Goal: Transaction & Acquisition: Purchase product/service

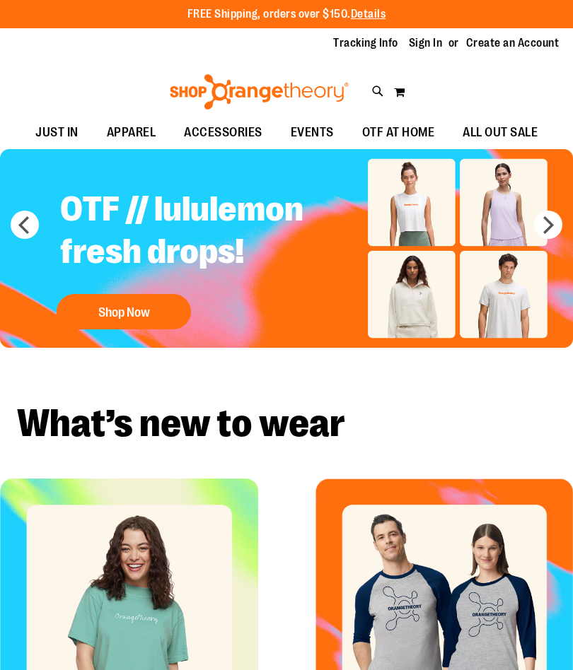
click at [572, 198] on img "Slide 1 of 5" at bounding box center [286, 248] width 573 height 199
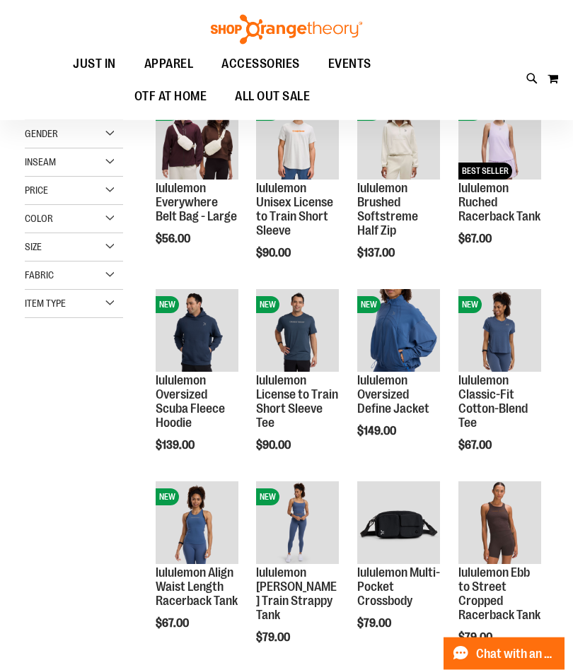
scroll to position [42, 0]
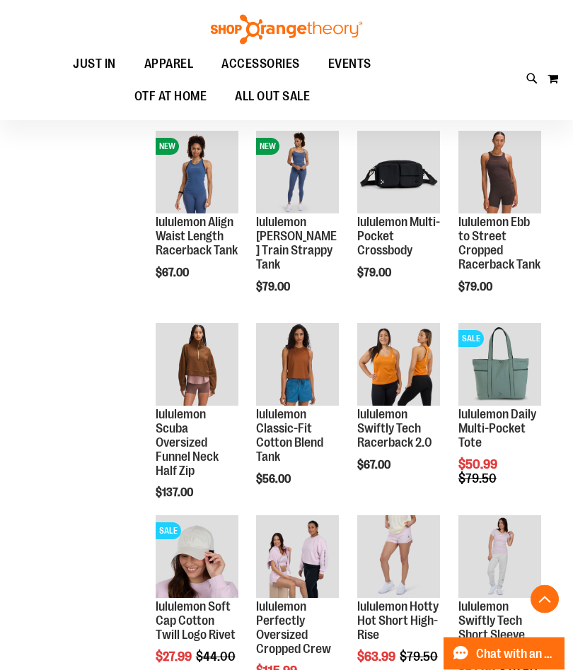
scroll to position [157, 0]
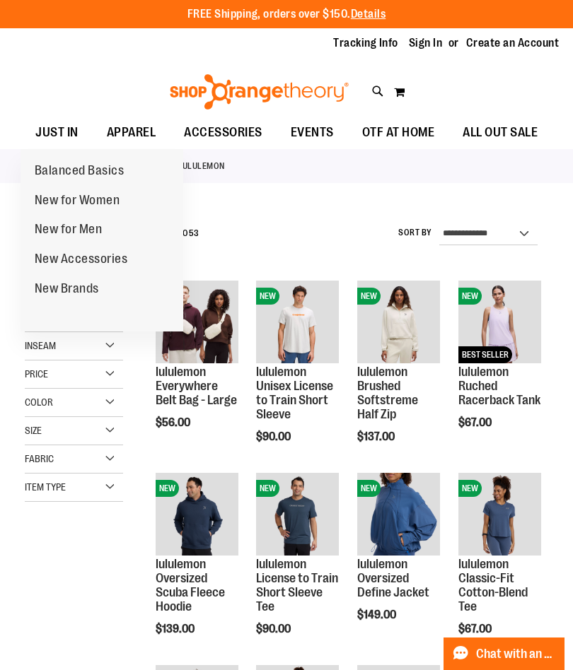
click at [80, 199] on span "New for Women" at bounding box center [78, 202] width 86 height 18
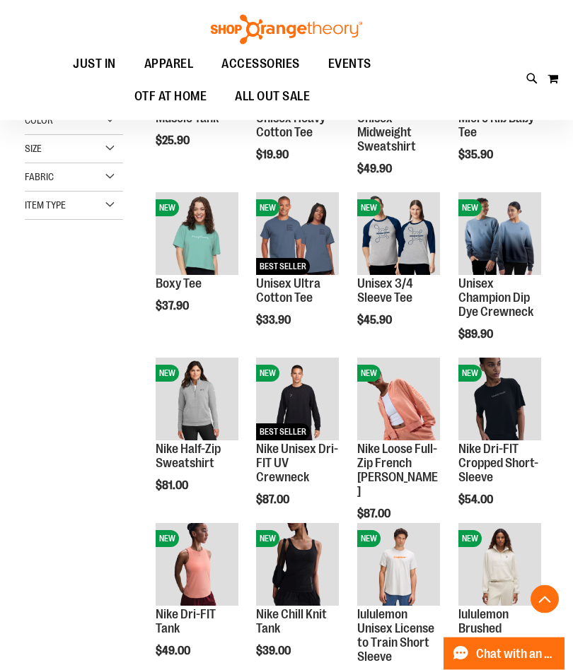
scroll to position [253, 0]
click at [515, 419] on span "Quickview" at bounding box center [491, 437] width 67 height 37
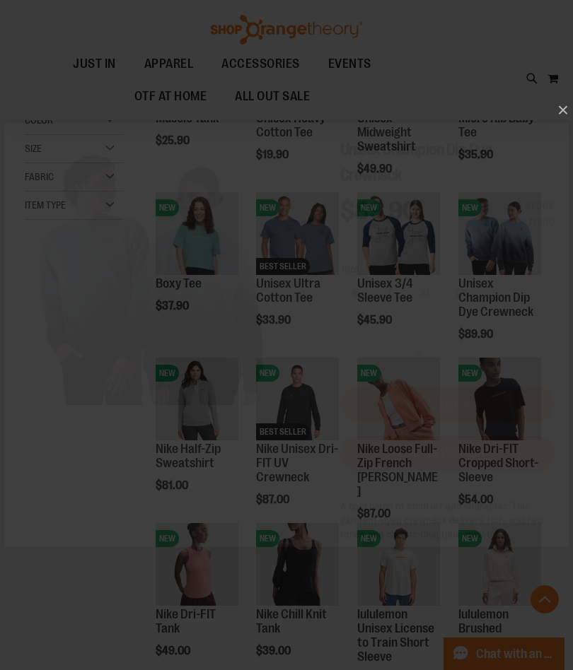
scroll to position [0, 0]
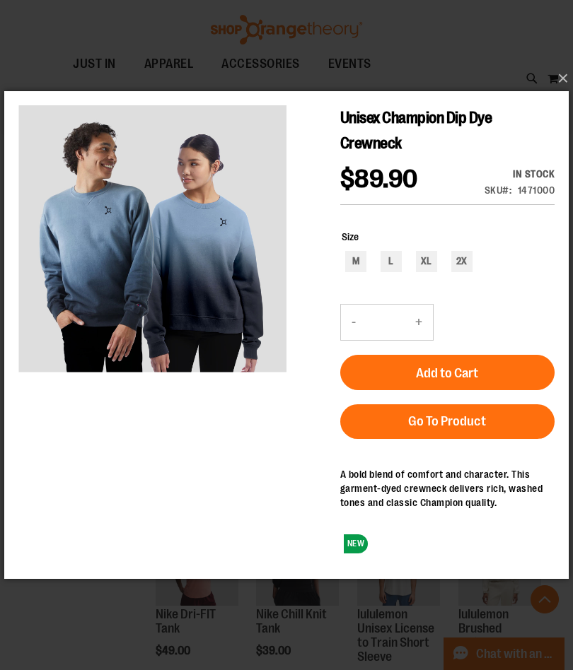
click at [561, 94] on button "×" at bounding box center [290, 78] width 564 height 31
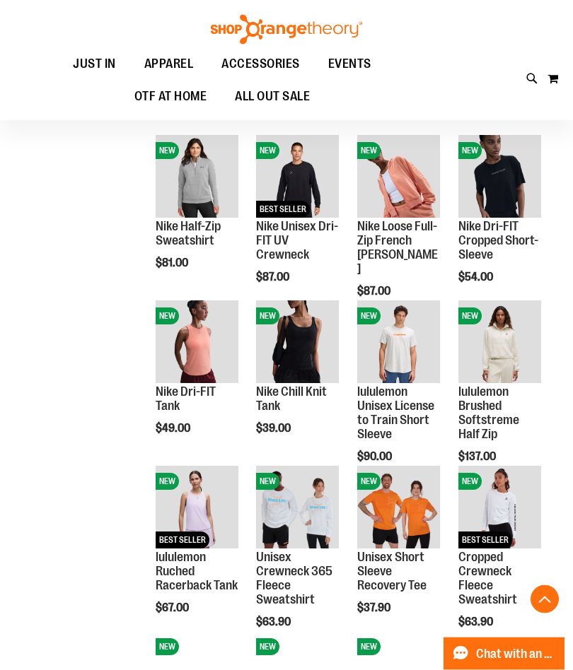
scroll to position [477, 0]
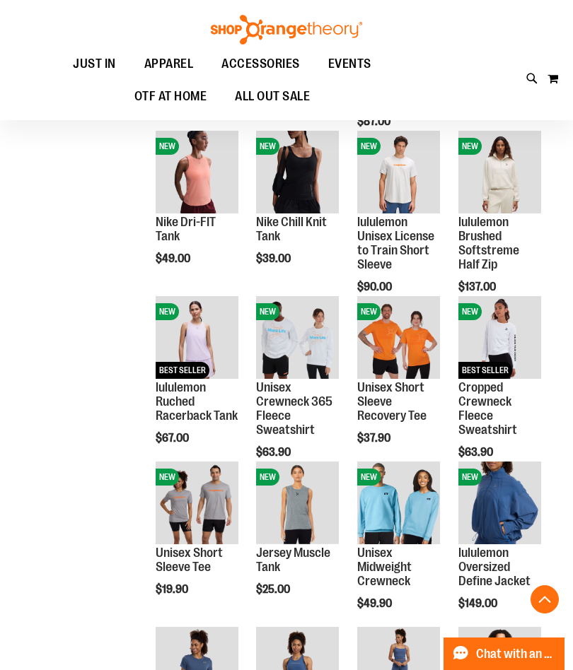
scroll to position [652, 0]
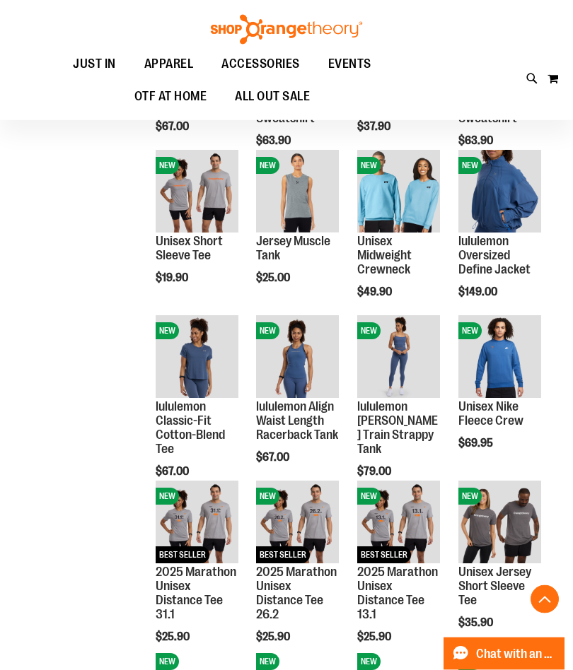
click at [49, 169] on div "**********" at bounding box center [286, 74] width 523 height 1632
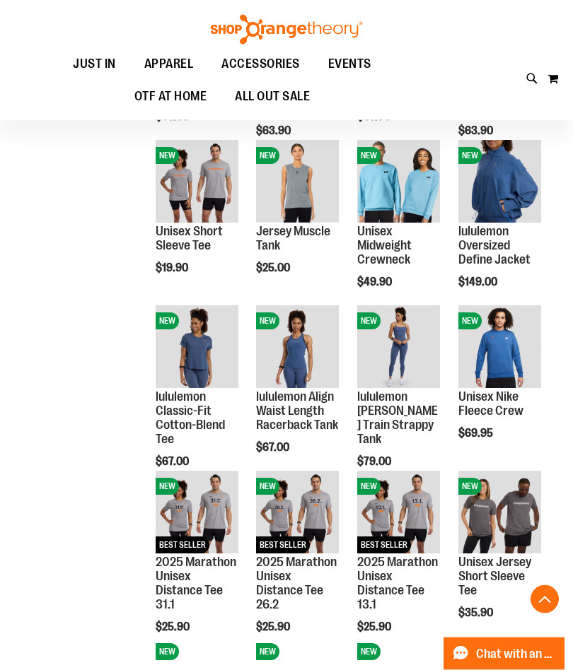
scroll to position [967, 0]
click at [411, 366] on span "Quickview" at bounding box center [390, 384] width 67 height 37
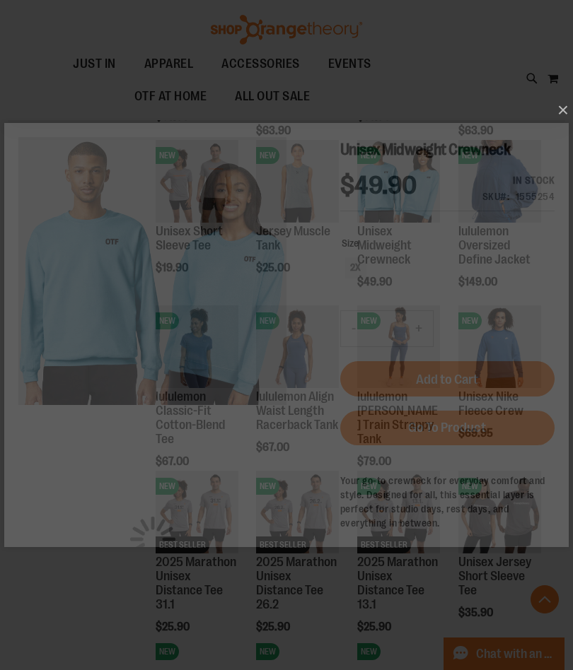
scroll to position [0, 0]
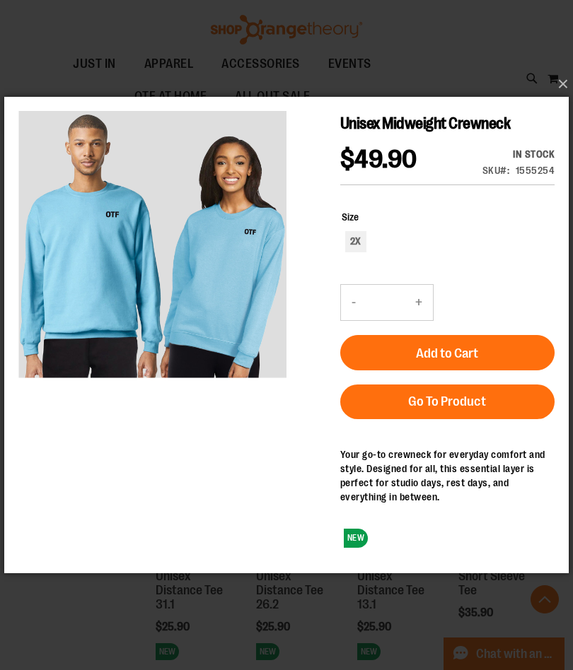
click at [566, 100] on button "×" at bounding box center [290, 84] width 564 height 31
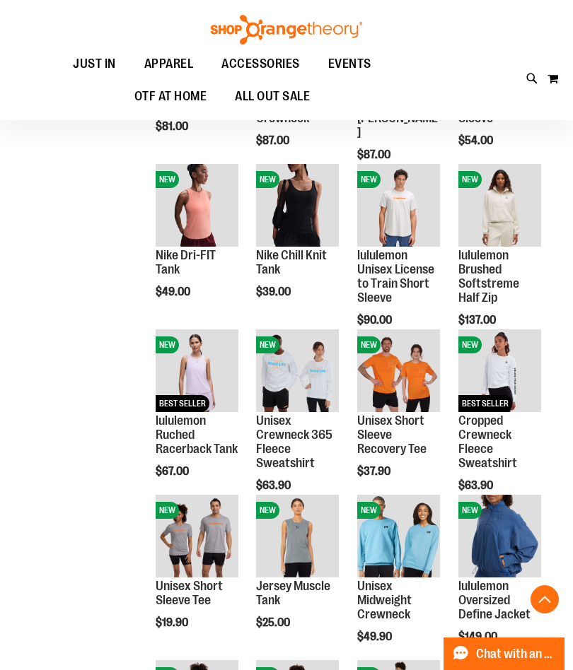
scroll to position [604, 0]
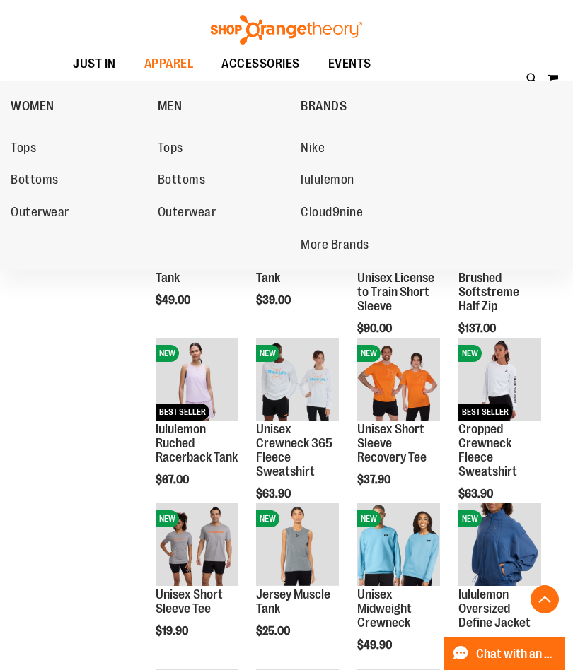
click at [42, 205] on span "Outerwear" at bounding box center [40, 214] width 59 height 18
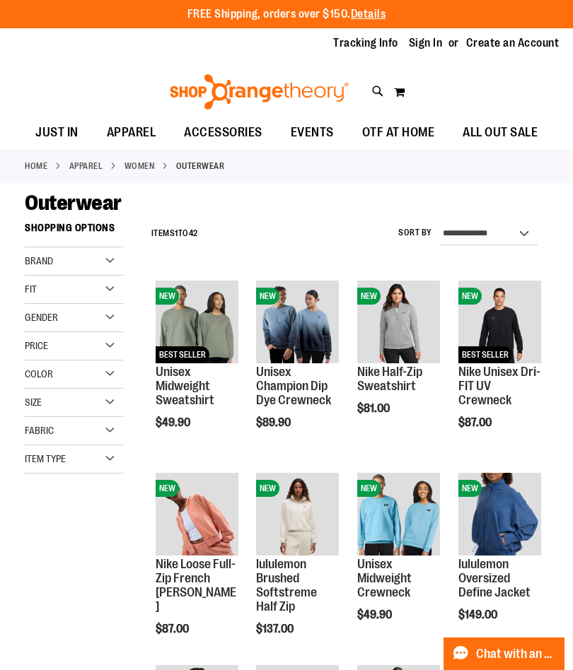
click at [380, 231] on div "**********" at bounding box center [346, 234] width 404 height 37
click at [103, 255] on div "Brand" at bounding box center [74, 261] width 98 height 28
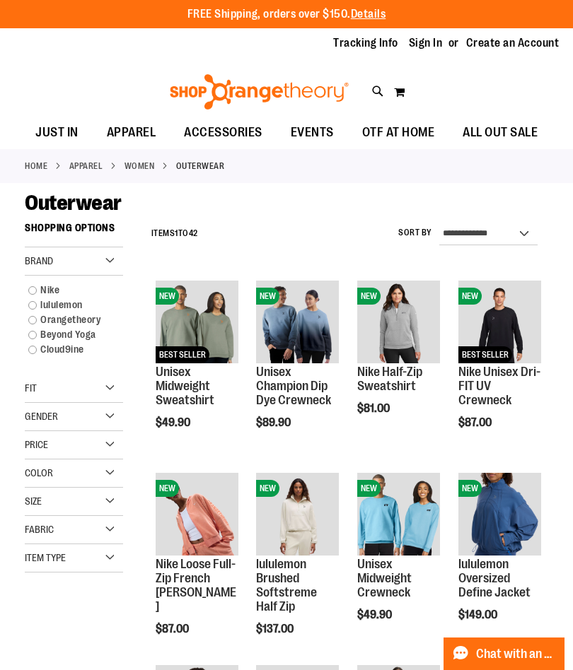
click at [32, 319] on link "Orangetheory" at bounding box center [68, 319] width 95 height 15
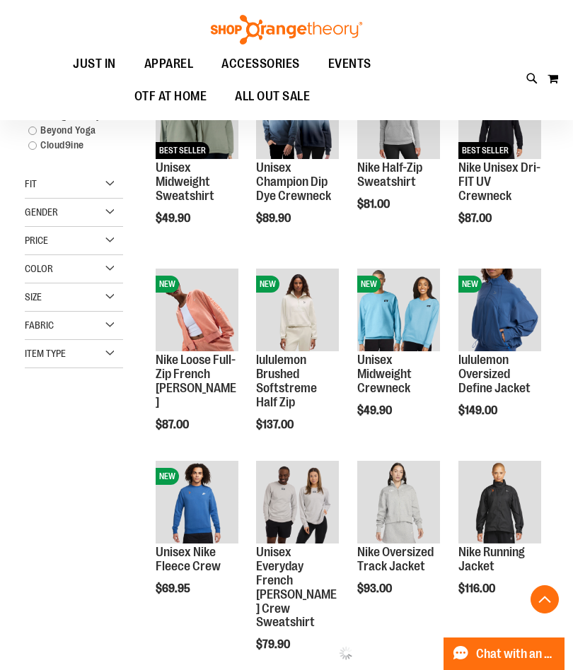
scroll to position [215, 0]
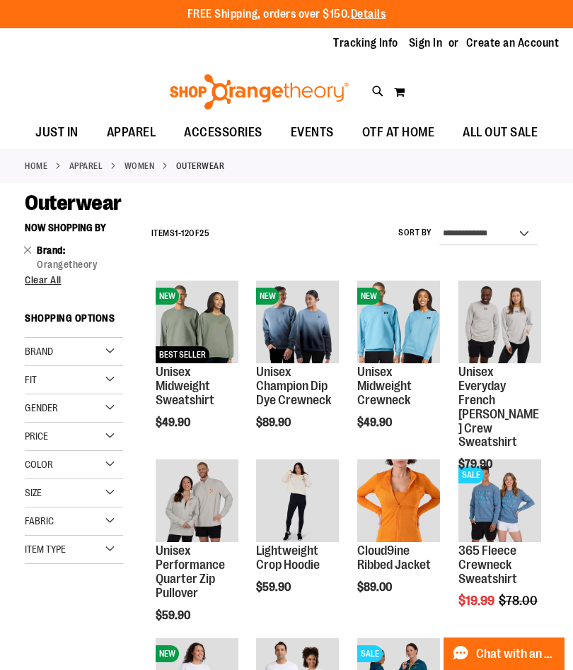
click at [172, 507] on span "Quickview" at bounding box center [189, 525] width 67 height 37
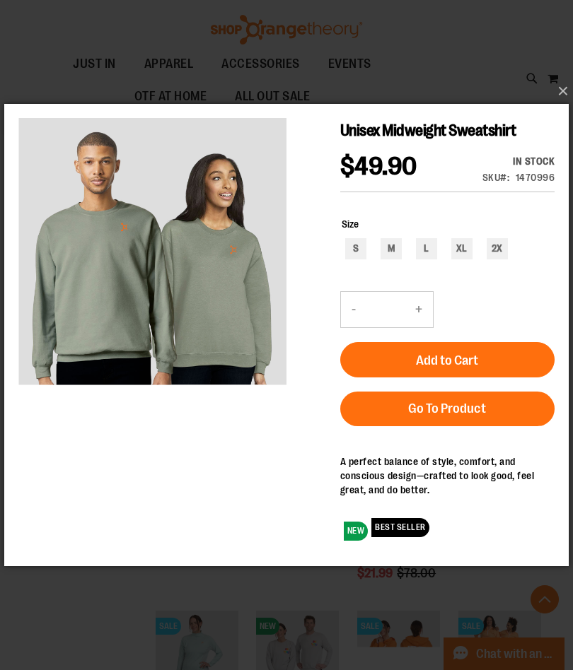
scroll to position [215, 0]
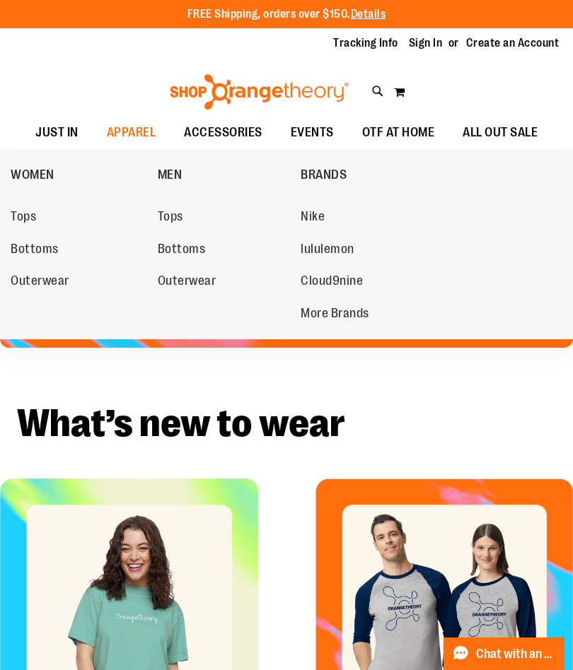
click at [37, 277] on span "Outerwear" at bounding box center [40, 283] width 59 height 18
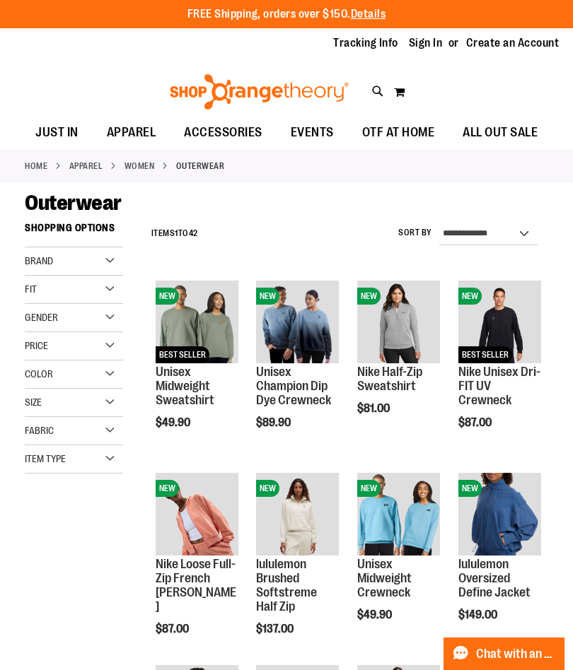
click at [571, 460] on main "**********" at bounding box center [286, 562] width 573 height 759
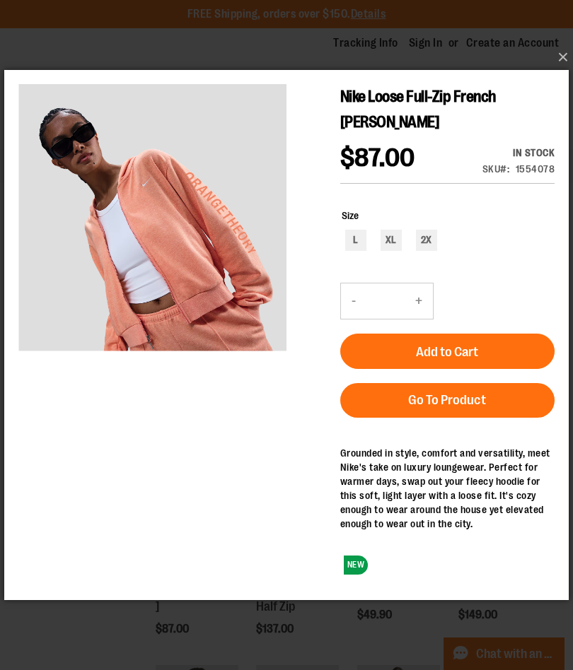
click at [564, 47] on button "×" at bounding box center [290, 57] width 564 height 31
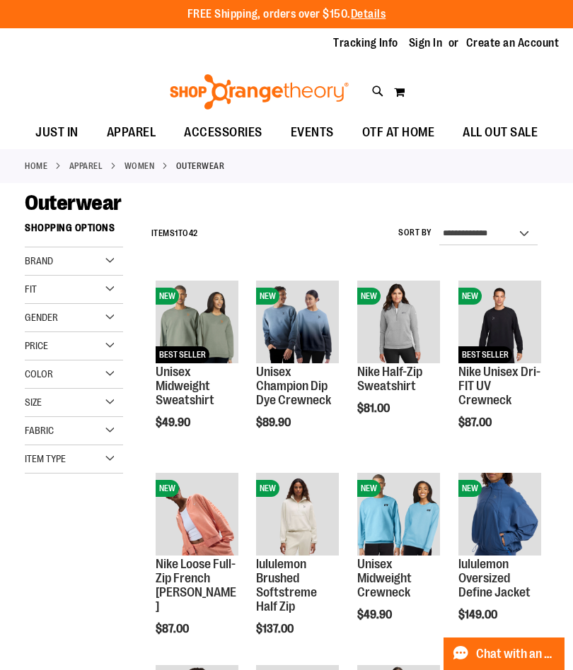
click at [424, 493] on span "Quickview" at bounding box center [390, 511] width 67 height 37
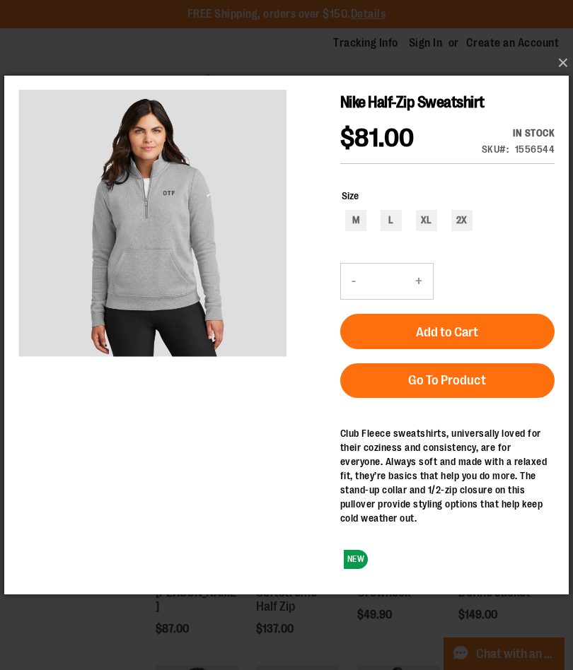
click at [567, 60] on button "×" at bounding box center [290, 62] width 564 height 31
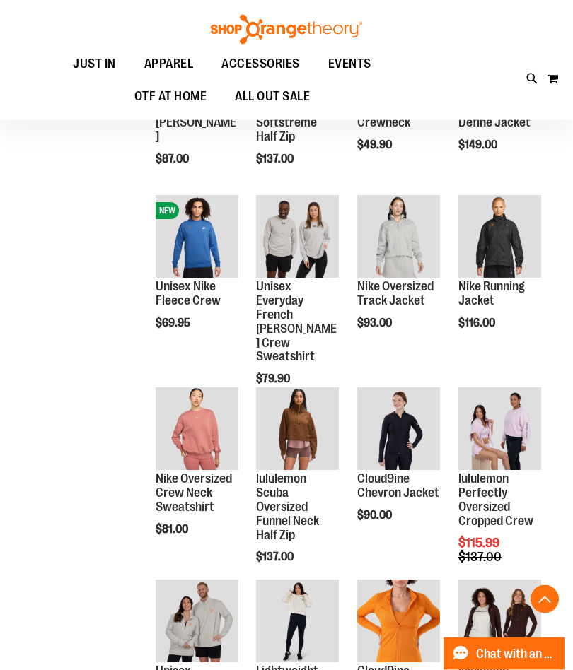
scroll to position [472, 0]
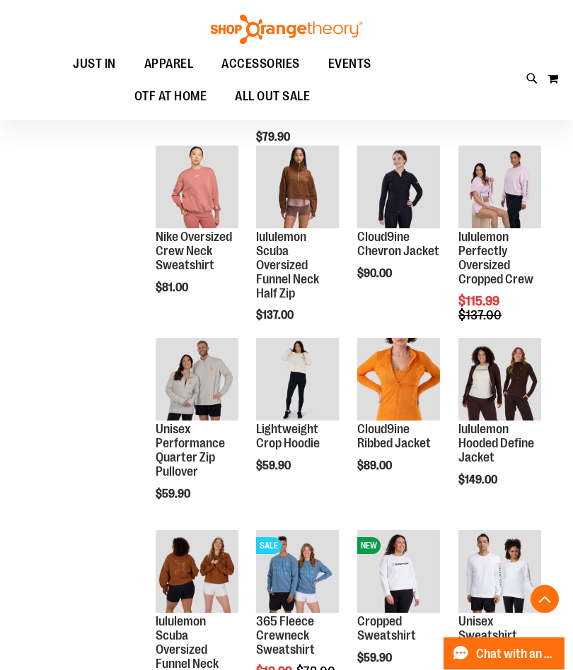
scroll to position [712, 0]
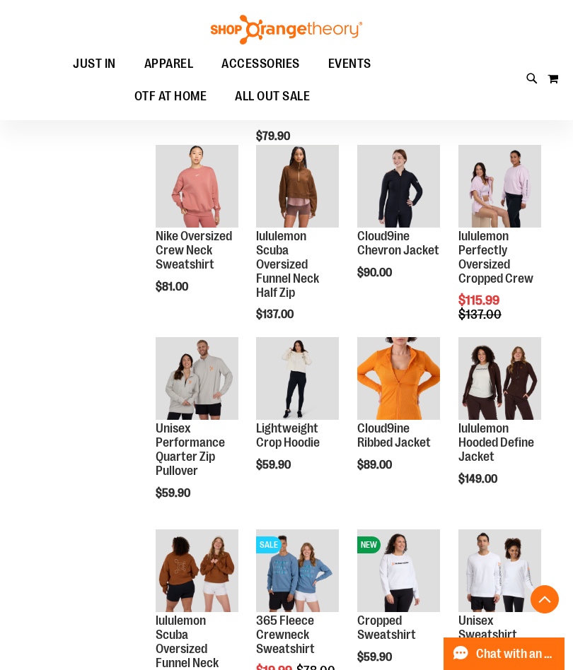
click at [53, 431] on div "**********" at bounding box center [286, 440] width 523 height 1874
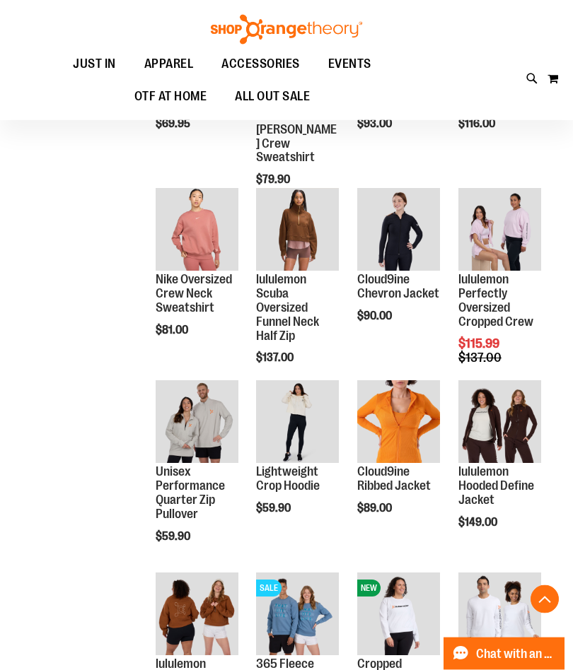
scroll to position [669, 0]
click at [170, 621] on span "Quickview" at bounding box center [189, 639] width 67 height 37
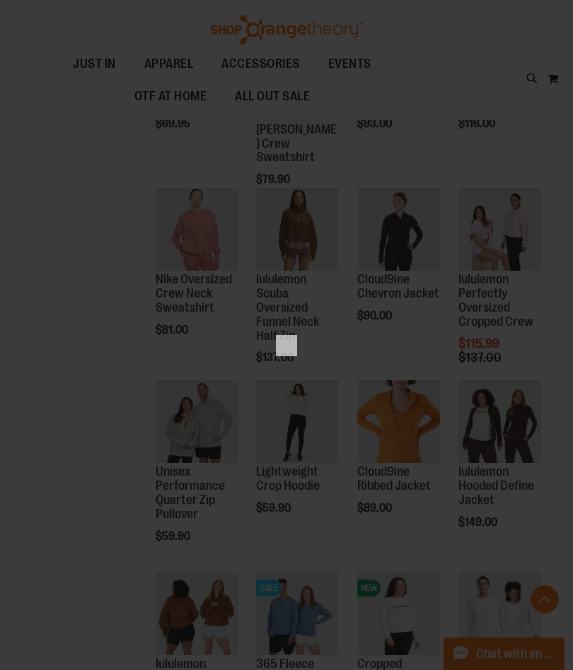
scroll to position [0, 0]
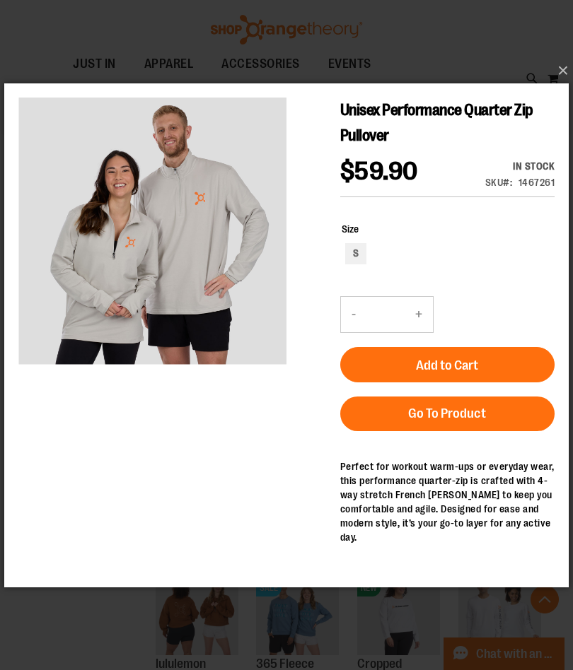
click at [563, 86] on button "×" at bounding box center [290, 70] width 564 height 31
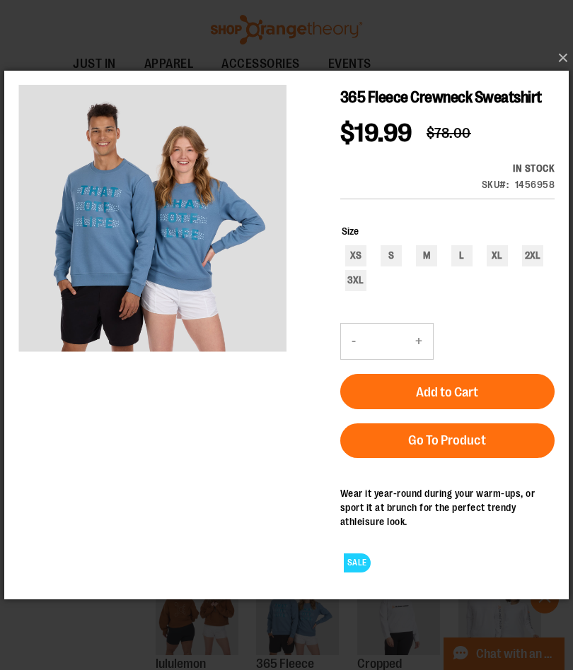
click at [564, 74] on button "×" at bounding box center [290, 57] width 564 height 31
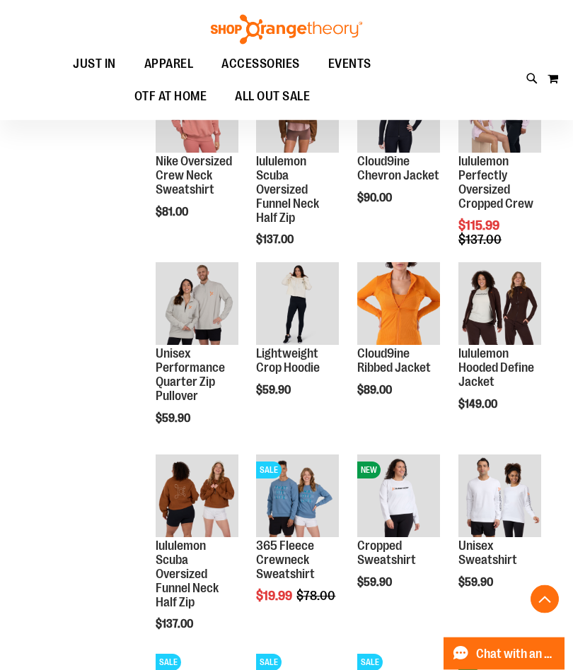
scroll to position [787, 0]
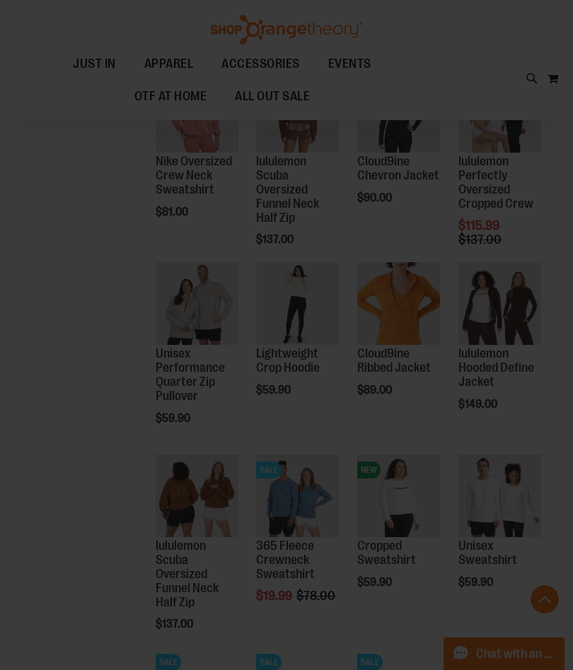
scroll to position [0, 0]
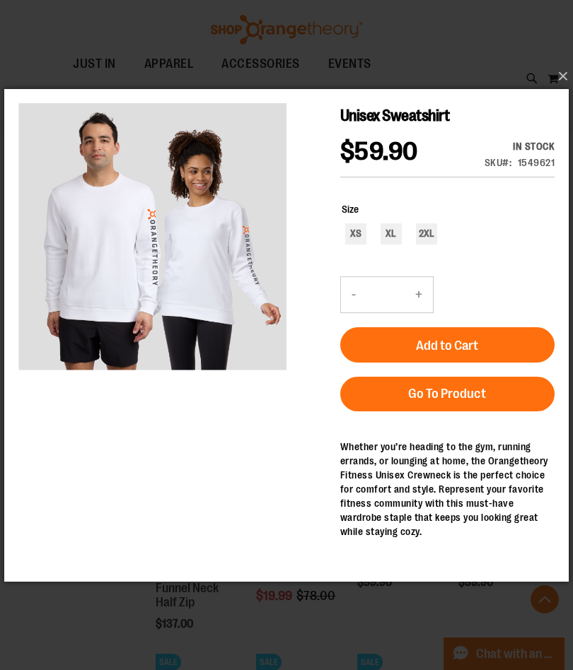
click at [563, 92] on button "×" at bounding box center [290, 76] width 564 height 31
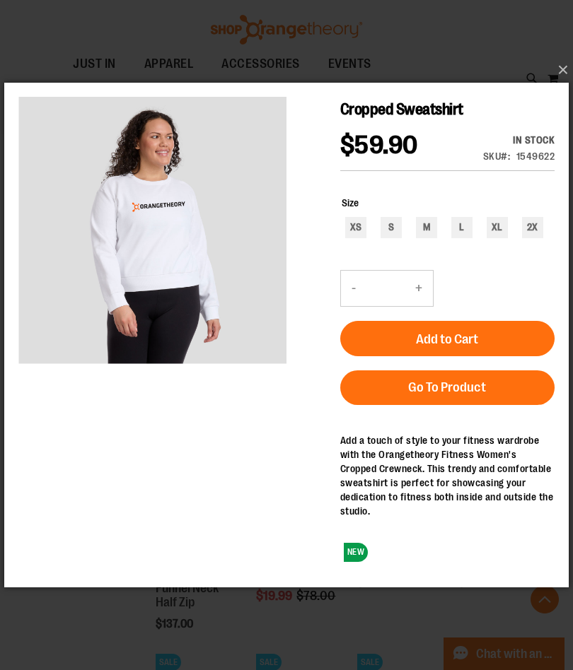
click at [564, 86] on button "×" at bounding box center [290, 69] width 564 height 31
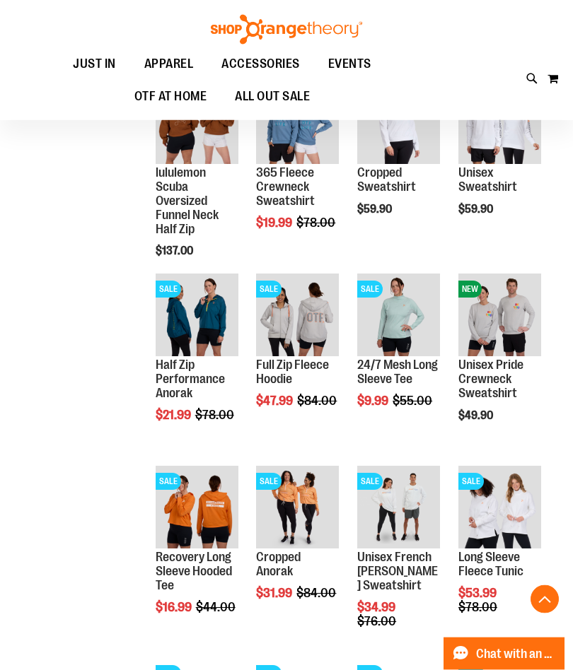
scroll to position [1160, 0]
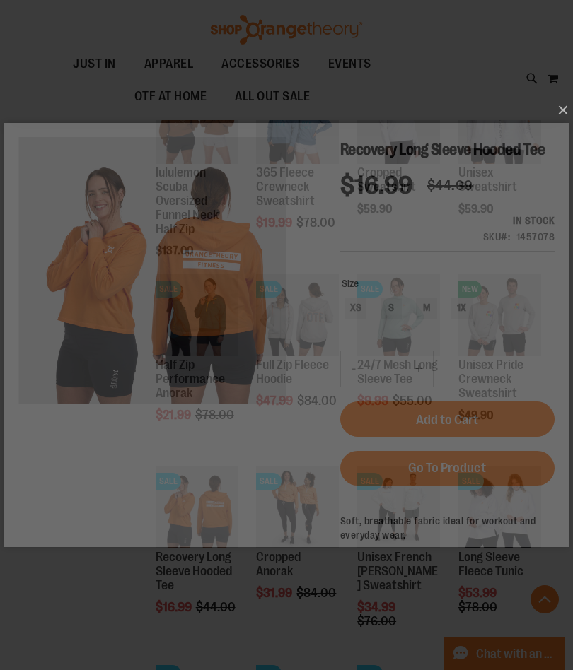
scroll to position [0, 0]
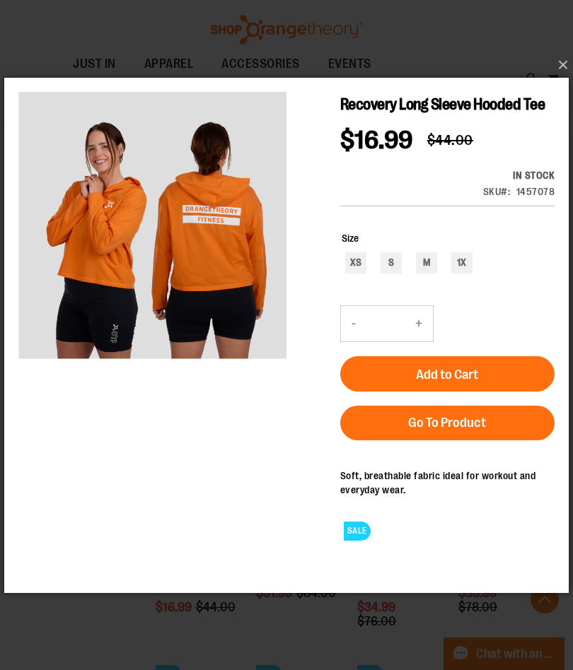
click at [563, 81] on button "×" at bounding box center [290, 64] width 564 height 31
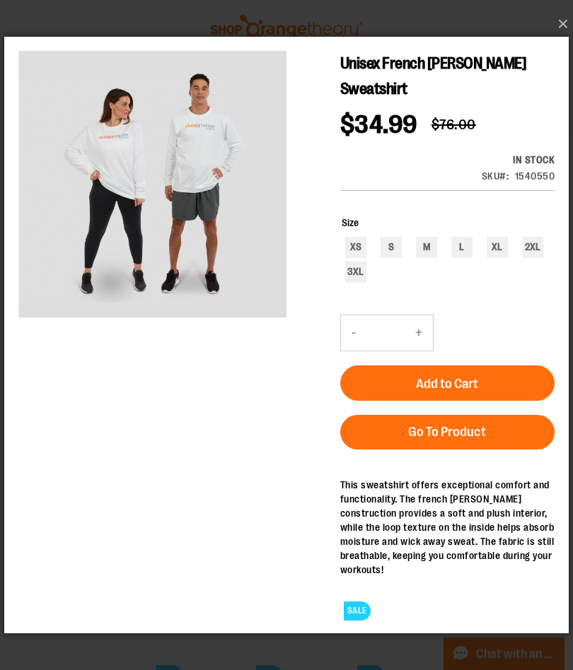
click at [561, 40] on button "×" at bounding box center [290, 23] width 564 height 31
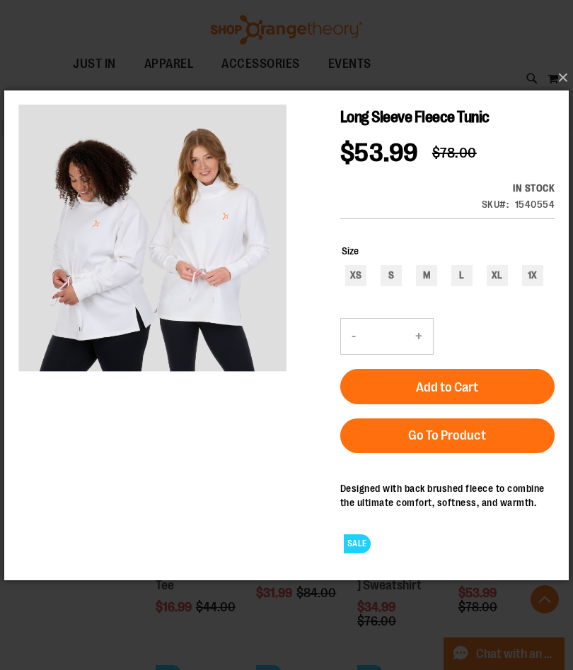
click at [563, 93] on button "×" at bounding box center [290, 77] width 564 height 31
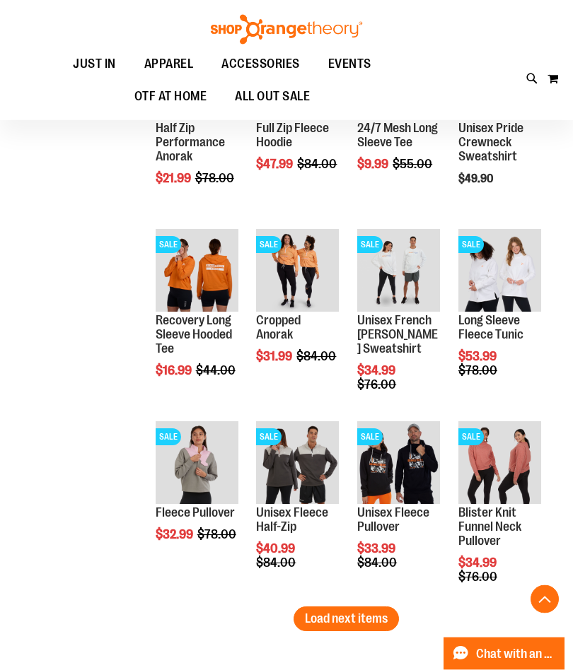
scroll to position [1398, 0]
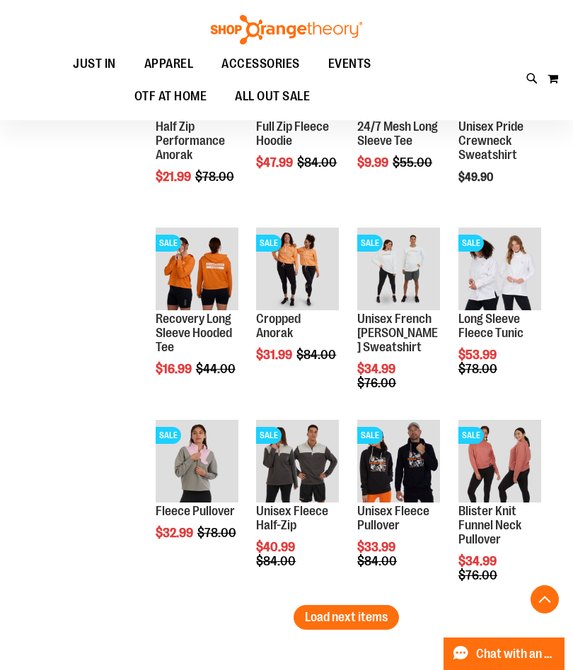
click at [375, 621] on span "Load next items" at bounding box center [346, 617] width 83 height 14
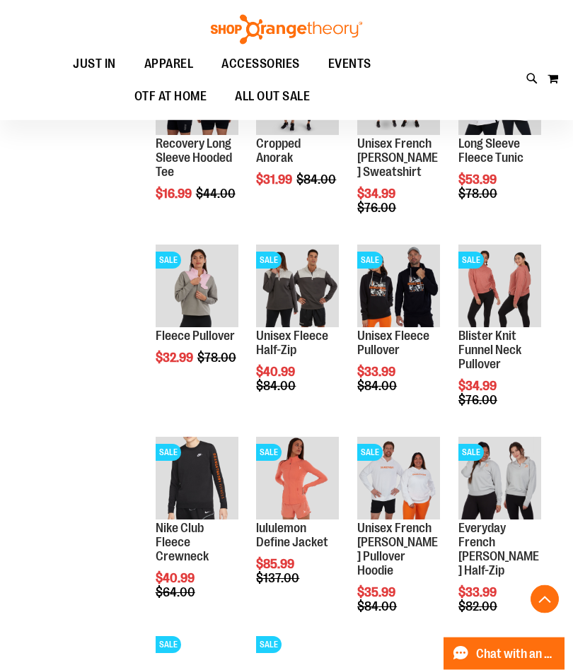
scroll to position [1574, 0]
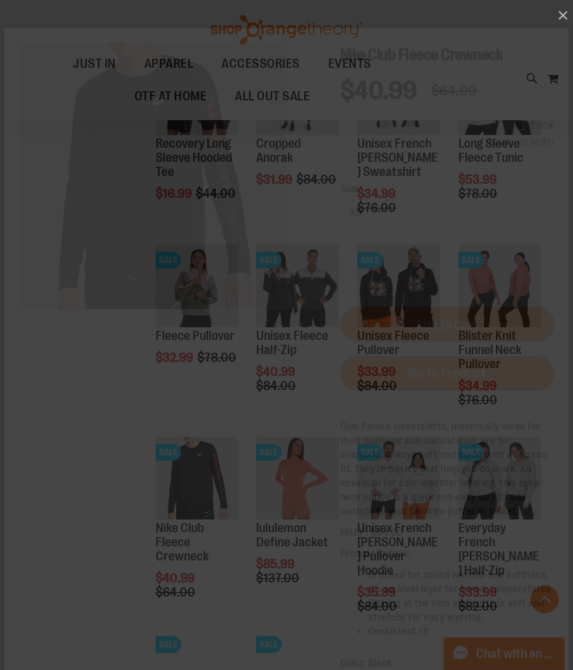
scroll to position [0, 0]
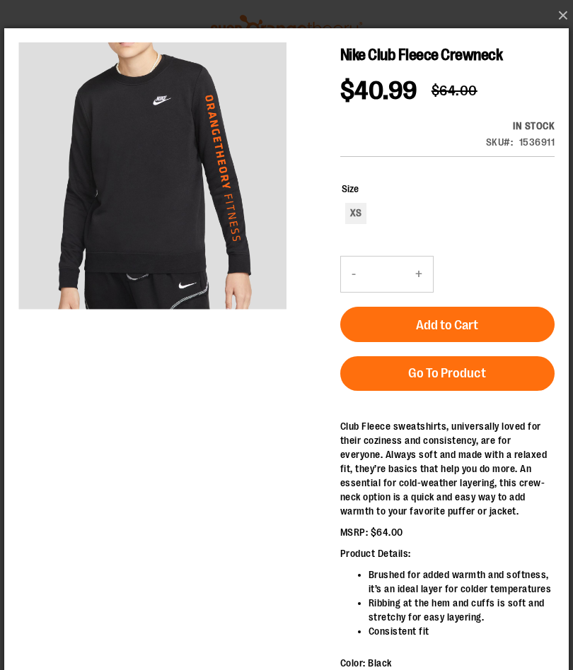
click at [564, 7] on button "×" at bounding box center [290, 15] width 564 height 31
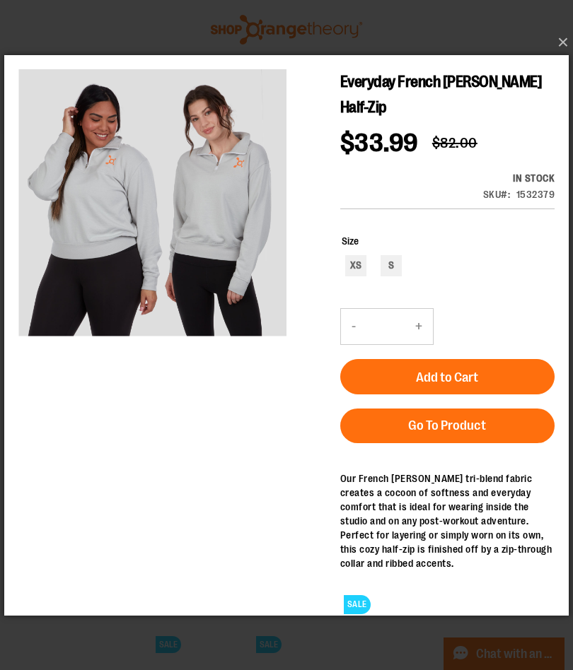
click at [565, 58] on button "×" at bounding box center [290, 42] width 564 height 31
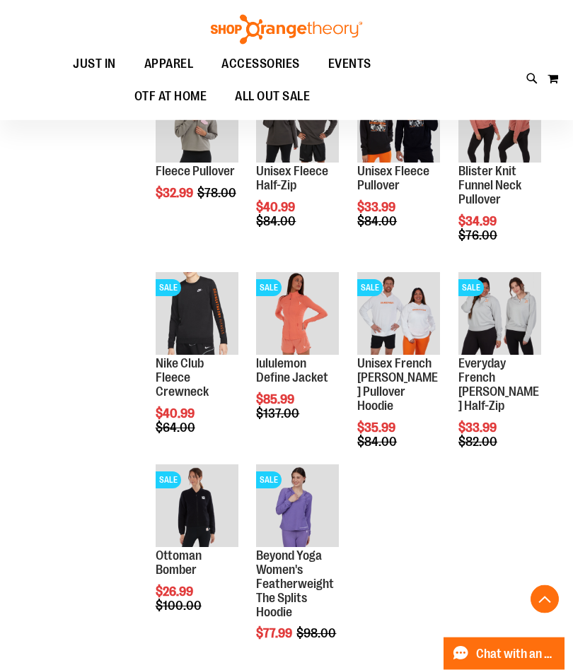
scroll to position [1739, 0]
click at [416, 527] on span "Quickview" at bounding box center [390, 545] width 67 height 37
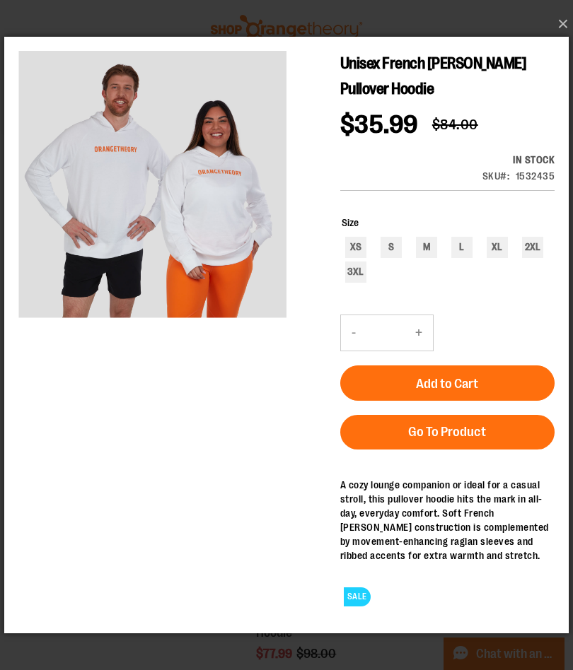
scroll to position [1717, 0]
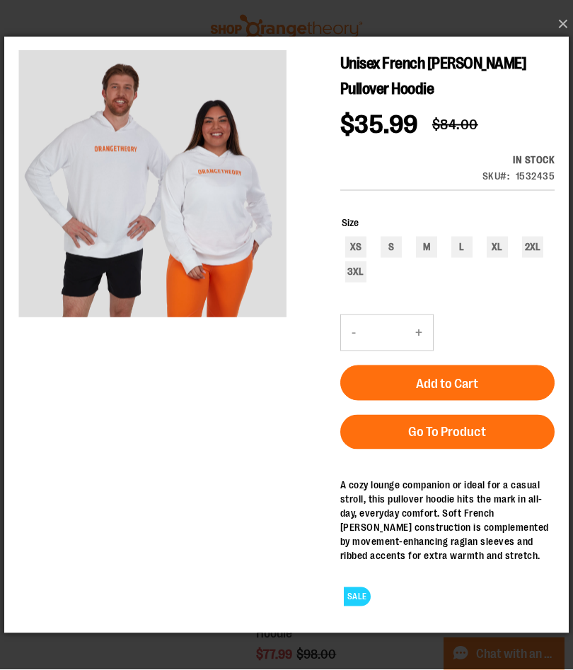
click at [513, 429] on link "Go To Product" at bounding box center [447, 431] width 214 height 35
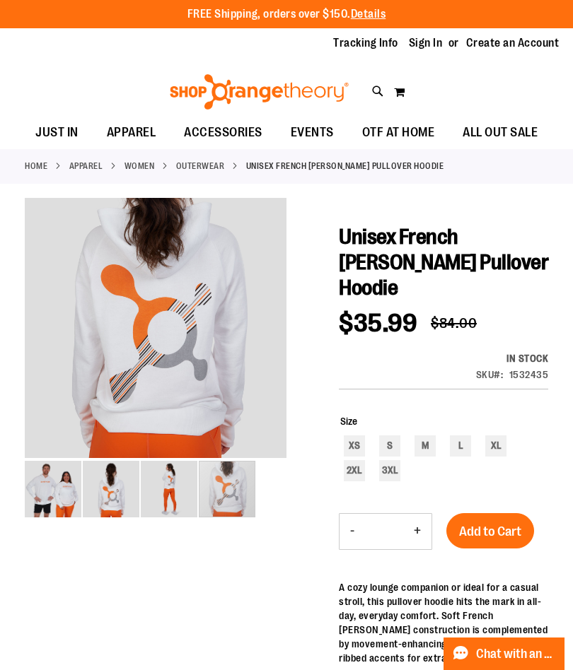
click at [235, 488] on img "image 4 of 4" at bounding box center [227, 489] width 57 height 57
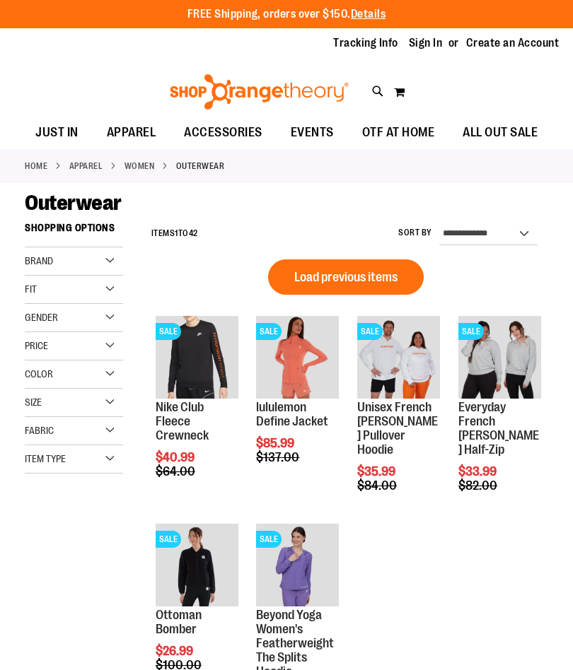
click at [392, 272] on span "Load previous items" at bounding box center [345, 277] width 103 height 14
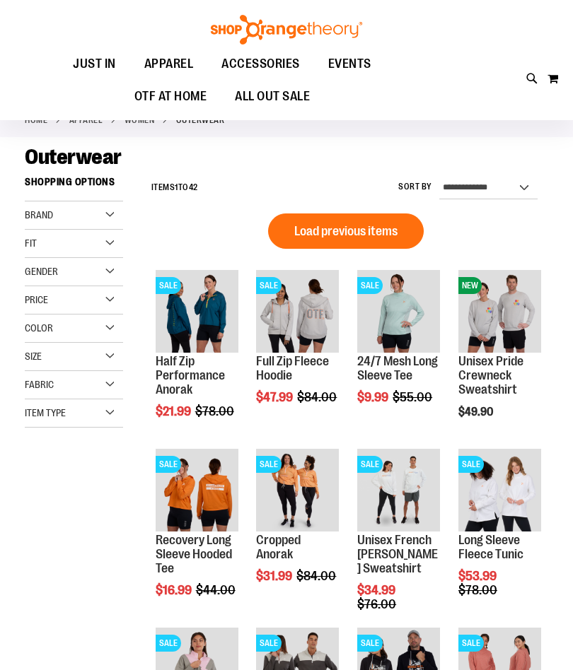
scroll to position [127, 0]
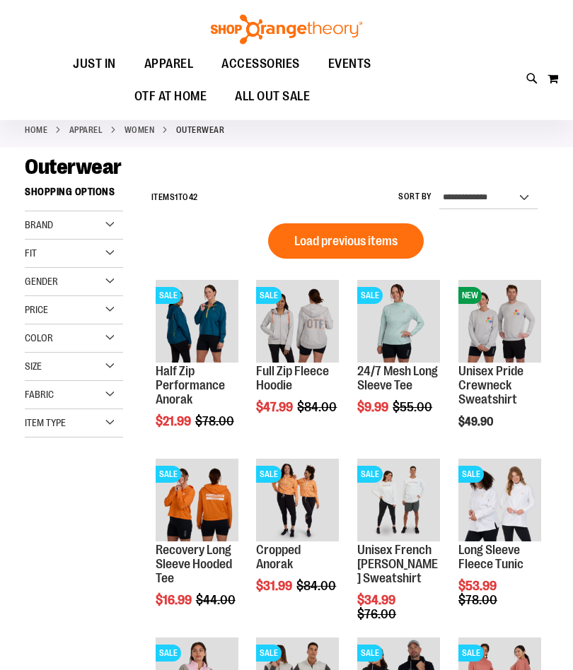
scroll to position [35, 0]
click at [417, 492] on span "Quickview" at bounding box center [390, 510] width 67 height 37
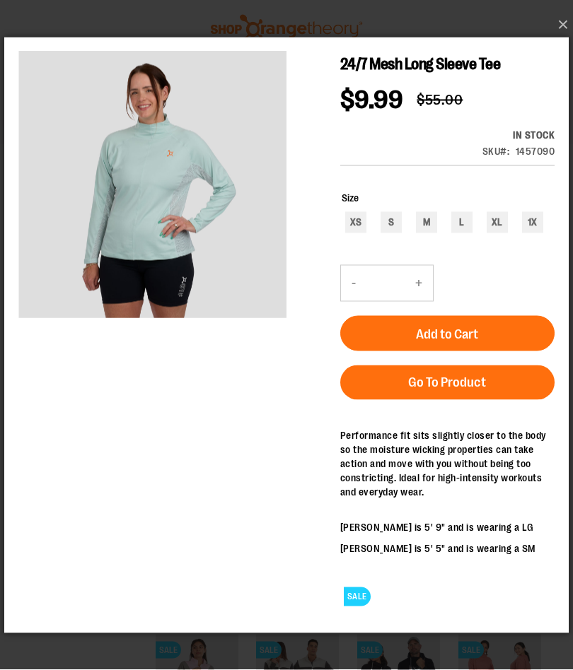
scroll to position [39, 0]
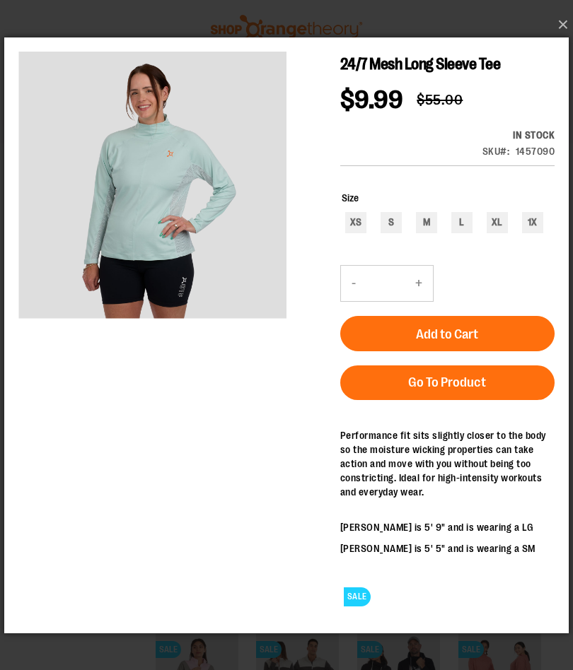
click at [481, 375] on span "Go To Product" at bounding box center [447, 382] width 78 height 16
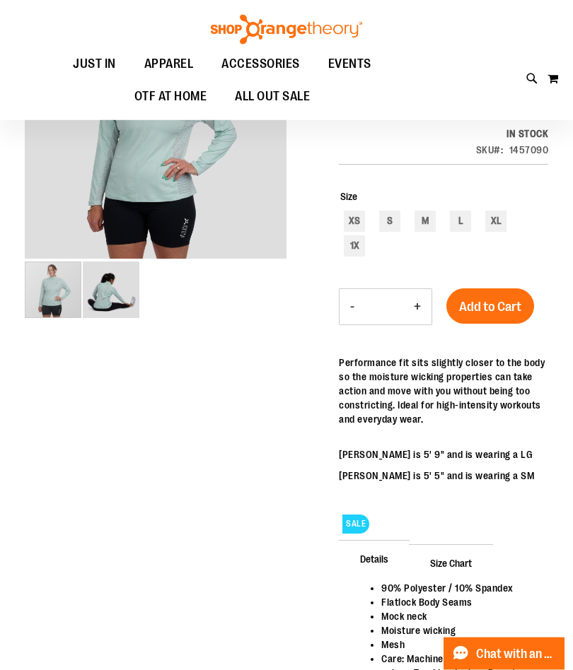
scroll to position [199, 0]
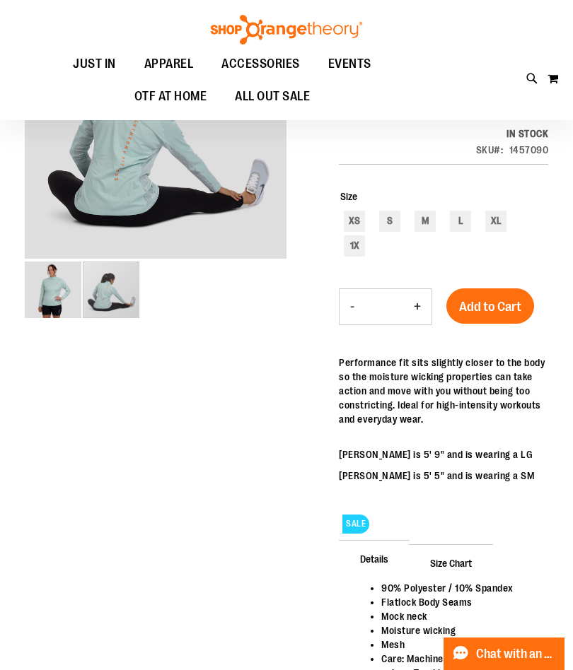
click at [105, 282] on div "carousel" at bounding box center [111, 290] width 57 height 57
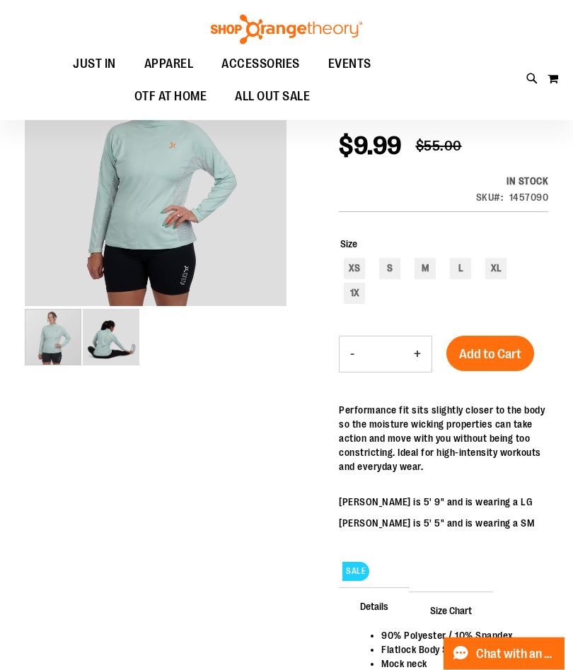
scroll to position [151, 0]
click at [52, 327] on img "image 1 of 2" at bounding box center [53, 337] width 57 height 57
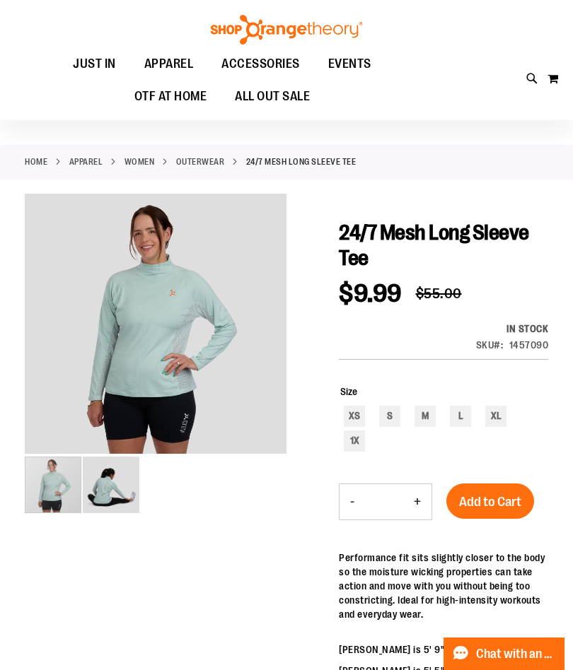
scroll to position [6, 0]
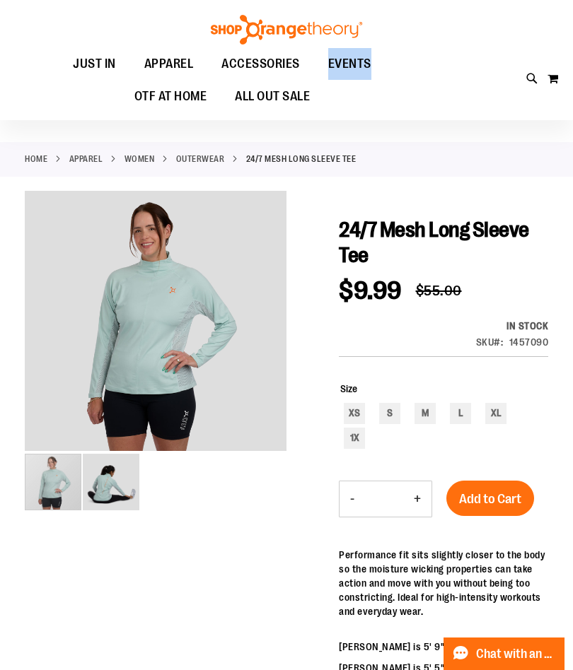
click at [420, 86] on ul "JUST IN JUST IN Balanced Basics New for Women New for Men New Accessories New B…" at bounding box center [222, 80] width 416 height 65
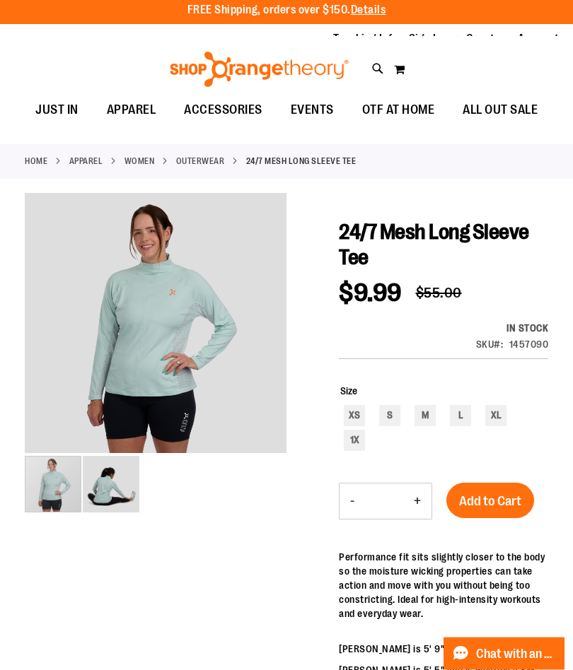
scroll to position [0, 0]
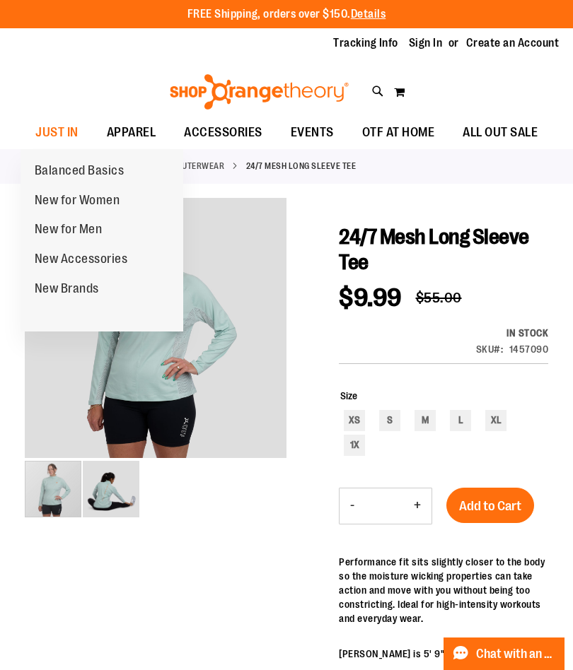
click at [533, 100] on div "Toggle Nav Search Popular Suggestions Advanced Search" at bounding box center [286, 87] width 573 height 57
click at [57, 157] on link "Balanced Basics" at bounding box center [80, 171] width 118 height 30
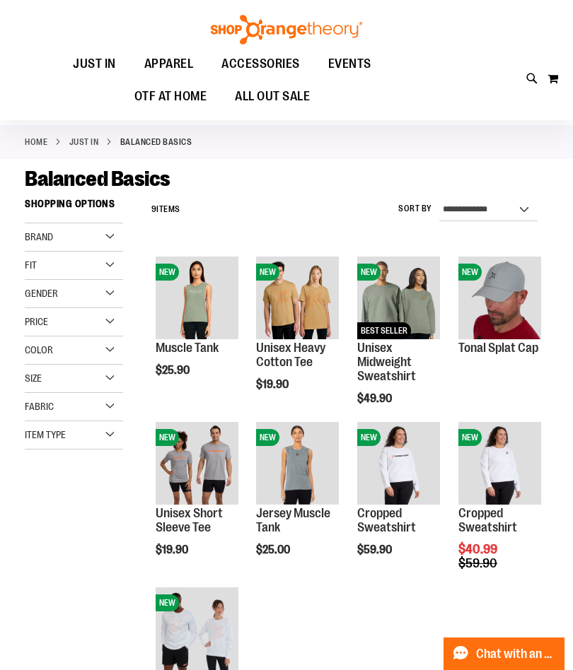
scroll to position [23, 0]
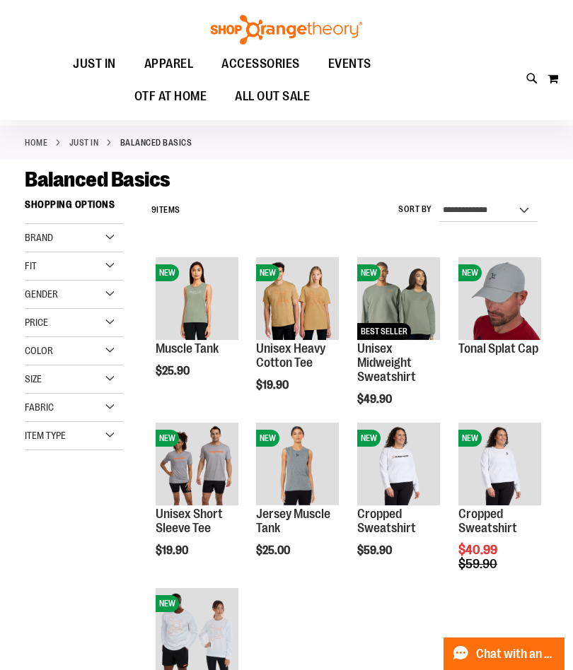
click at [395, 222] on div "**********" at bounding box center [346, 210] width 404 height 37
click at [223, 455] on span "Quickview" at bounding box center [189, 473] width 67 height 37
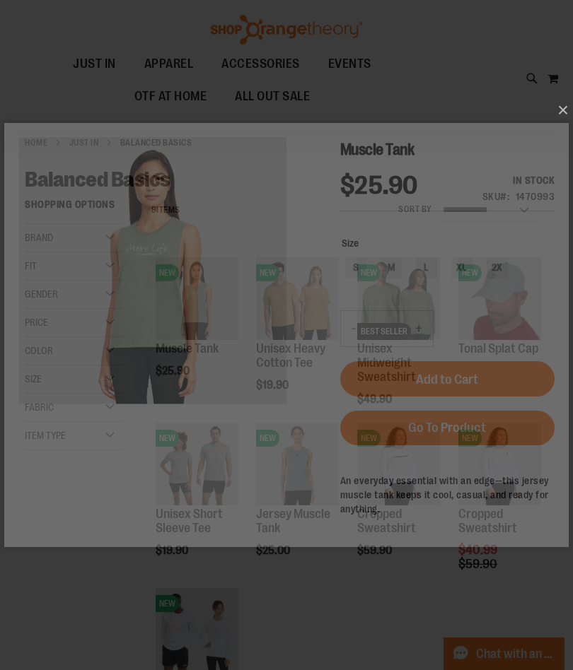
scroll to position [0, 0]
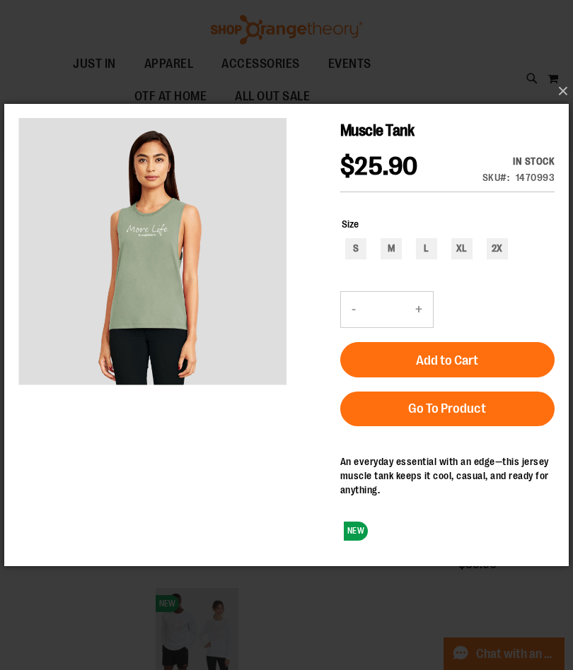
click at [502, 107] on button "×" at bounding box center [290, 91] width 564 height 31
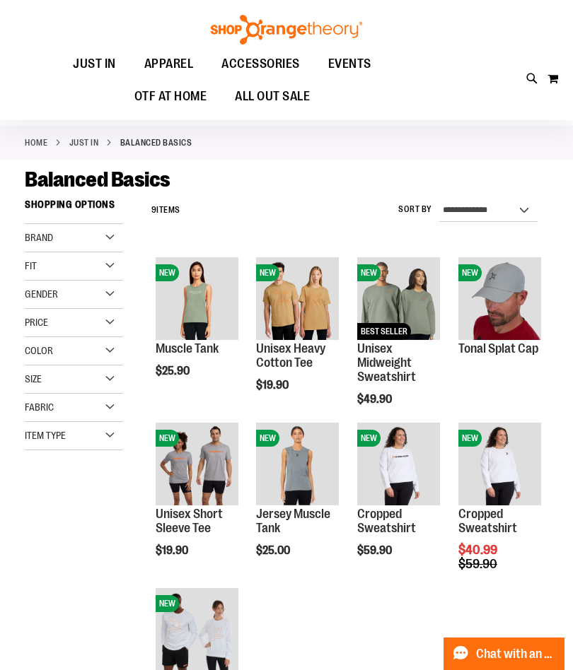
click at [467, 122] on div at bounding box center [286, 51] width 573 height 148
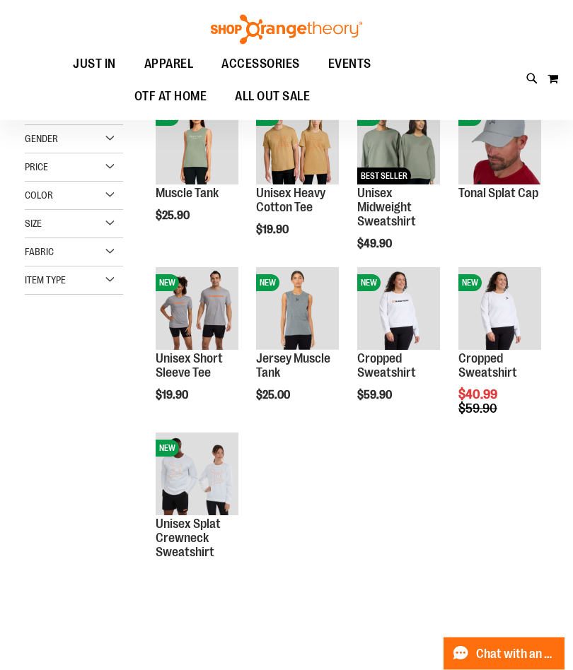
scroll to position [178, 0]
click at [317, 479] on span "Quickview" at bounding box center [289, 497] width 67 height 37
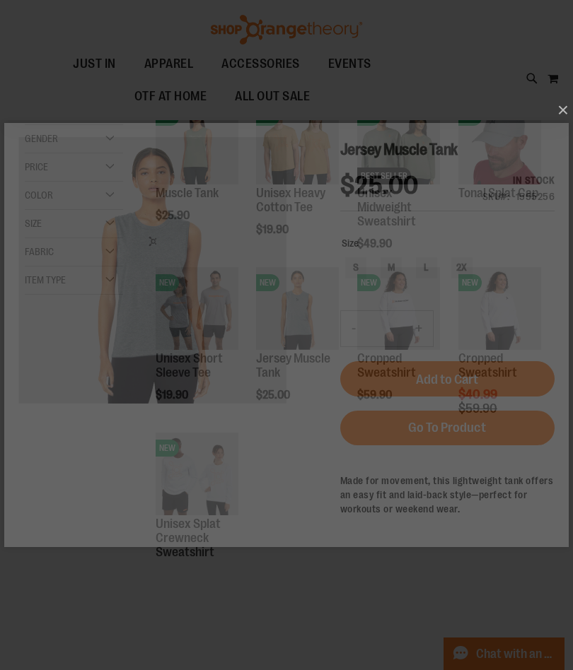
scroll to position [0, 0]
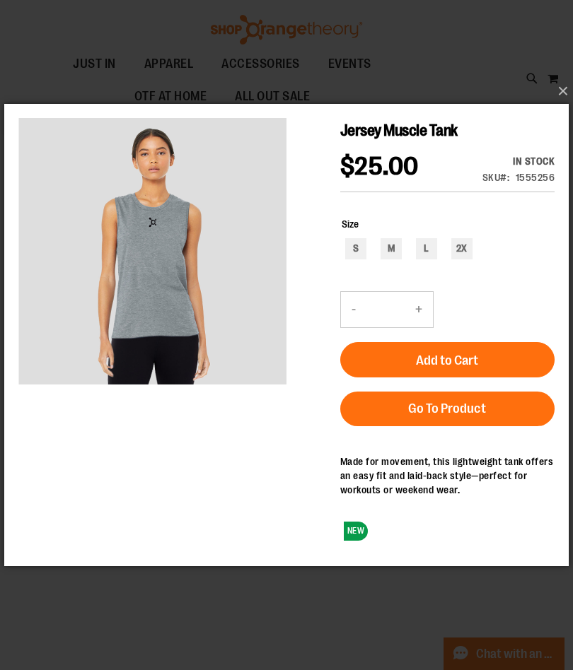
click at [448, 401] on span "Go To Product" at bounding box center [447, 409] width 78 height 16
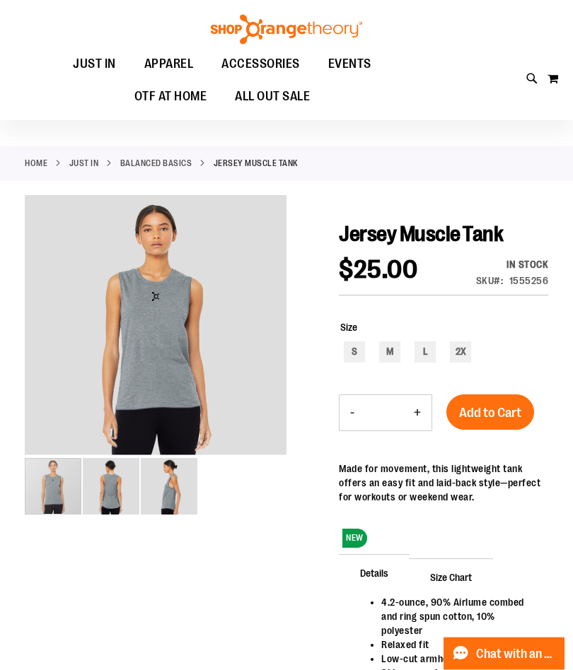
scroll to position [2, 0]
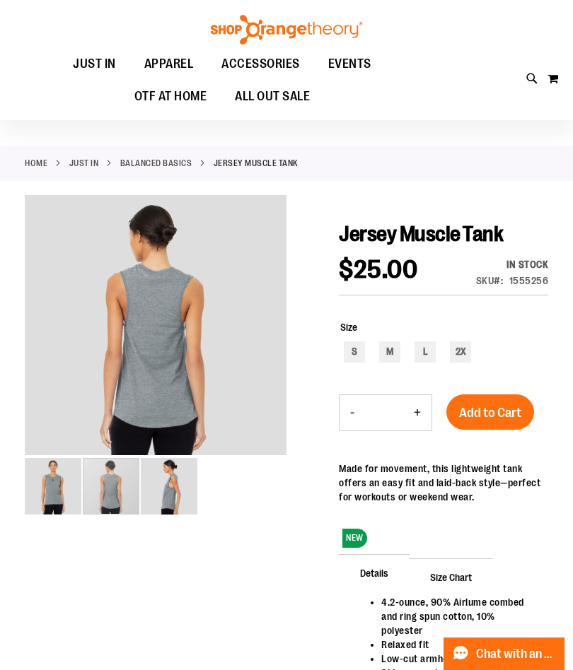
click at [112, 465] on img "image 2 of 3" at bounding box center [111, 486] width 57 height 57
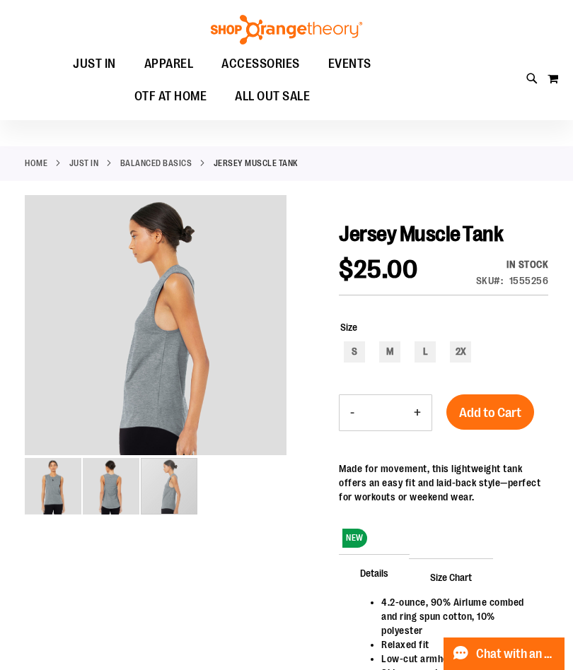
click at [174, 486] on img "image 3 of 3" at bounding box center [169, 486] width 57 height 57
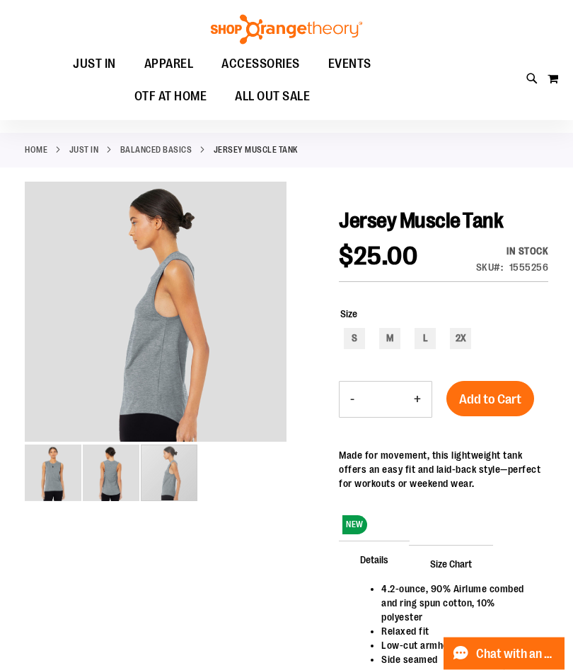
scroll to position [0, 0]
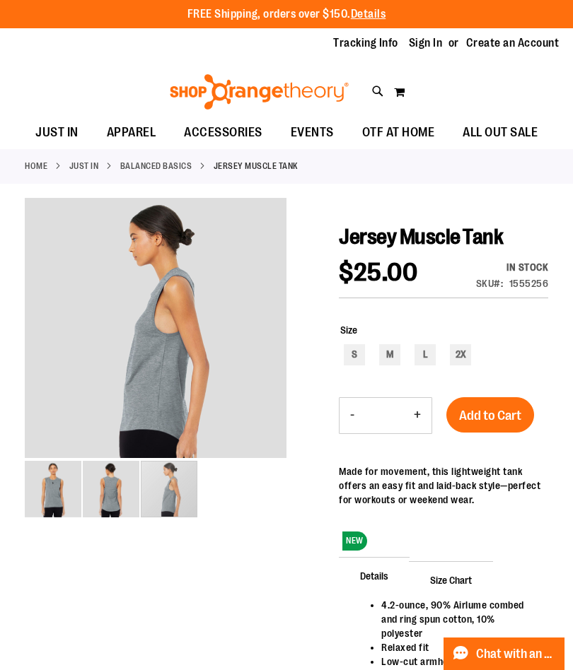
click at [568, 286] on main "Jersey Muscle Tank $25.00 In stock Only %1 left SKU 1555256 Size S M L 2X - Qty…" at bounding box center [286, 658] width 573 height 934
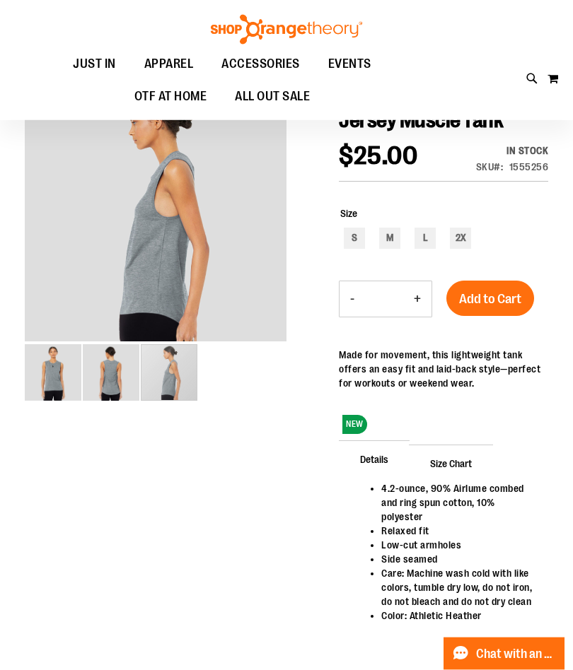
scroll to position [116, 0]
click at [571, 366] on main "Jersey Muscle Tank $25.00 In stock Only %1 left SKU 1555256 Size S M L 2X - Qty…" at bounding box center [286, 541] width 573 height 934
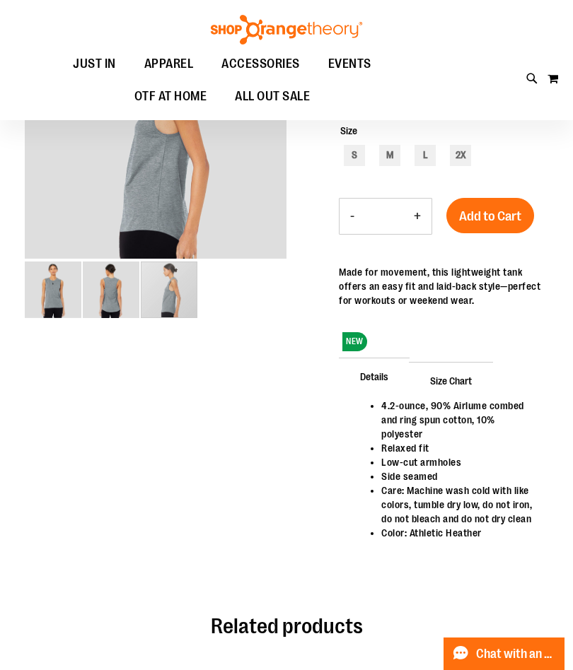
scroll to position [198, 0]
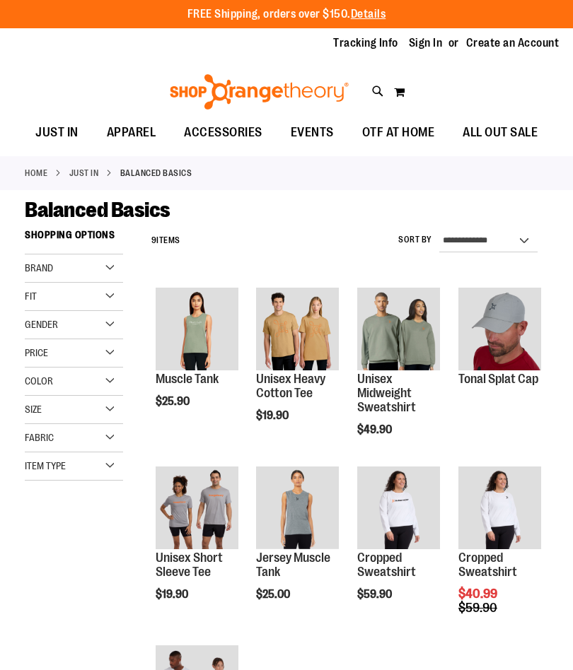
scroll to position [64, 0]
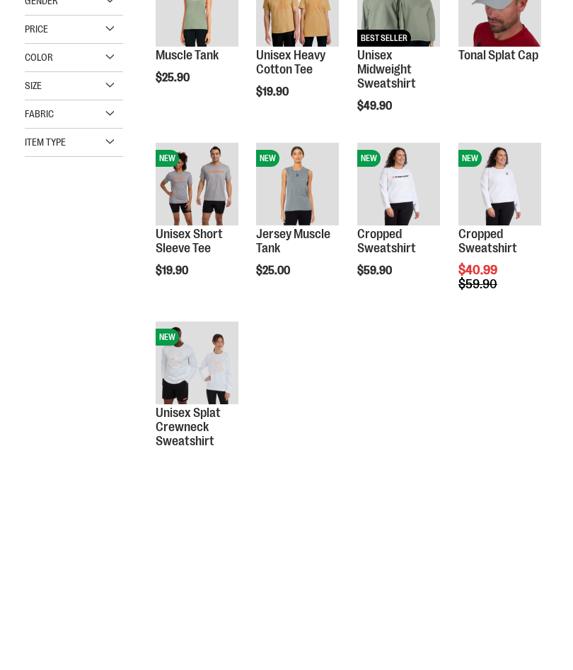
scroll to position [158, 0]
